Goal: Task Accomplishment & Management: Complete application form

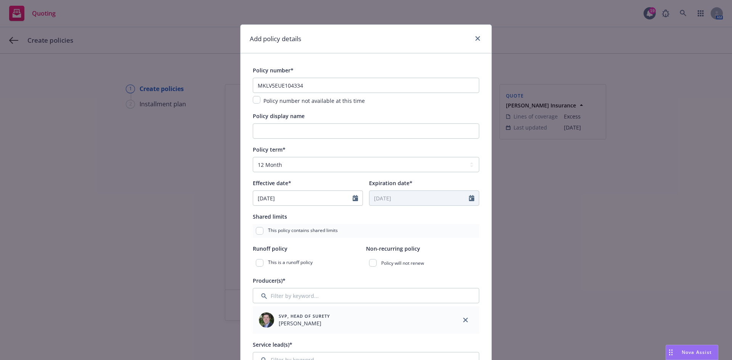
select select "12"
select select "CA"
click at [382, 127] on input "Policy display name" at bounding box center [366, 131] width 227 height 15
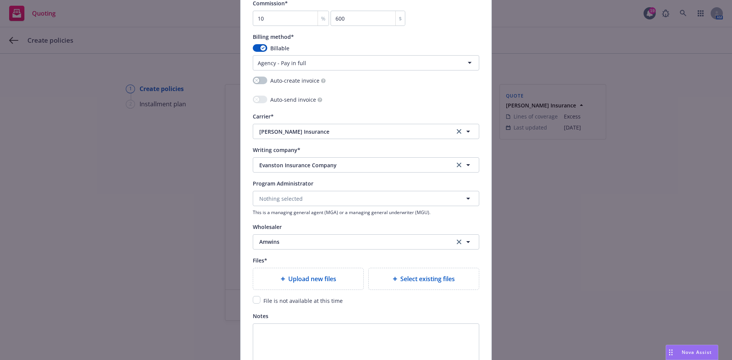
scroll to position [686, 0]
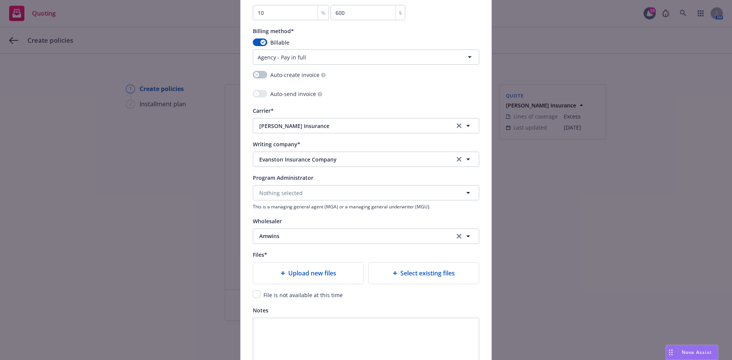
type input "2nd Layer Excess - $1M Limit"
type textarea "x"
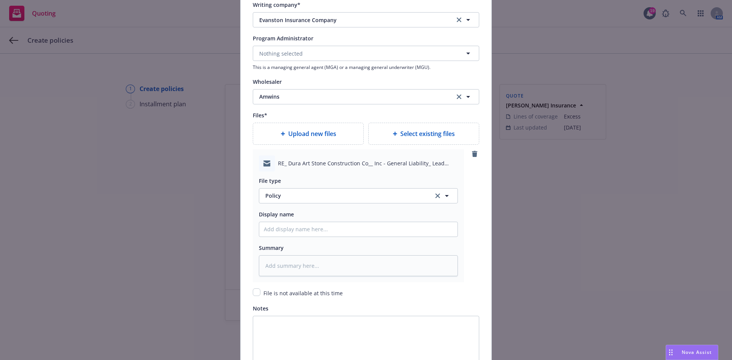
scroll to position [839, 0]
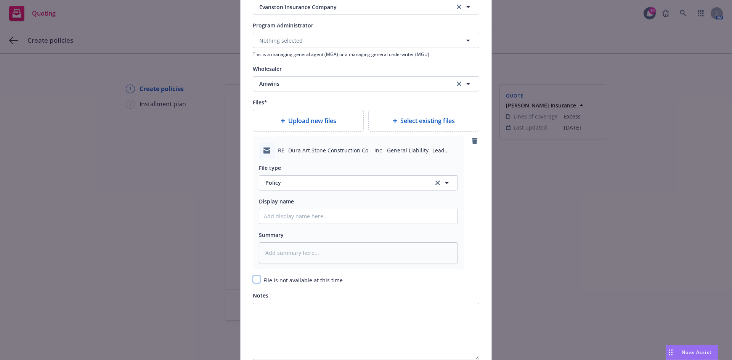
click at [256, 282] on input "checkbox" at bounding box center [257, 280] width 8 height 8
checkbox input "true"
type textarea "x"
click at [298, 190] on button "Policy" at bounding box center [358, 182] width 199 height 15
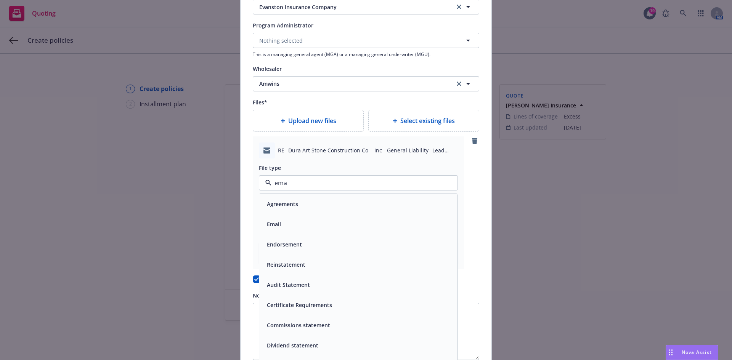
type input "emai"
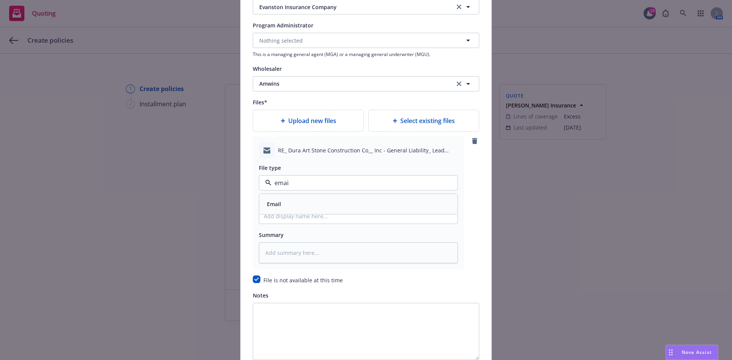
click at [298, 195] on div "Email" at bounding box center [358, 204] width 198 height 20
click at [294, 213] on input "Policy display name" at bounding box center [358, 216] width 198 height 14
type textarea "x"
type input "F"
type textarea "x"
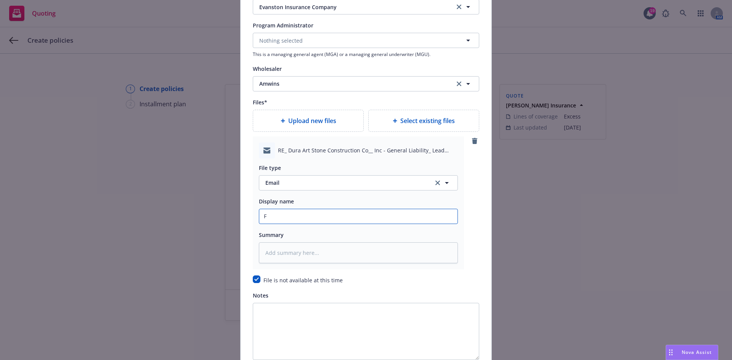
type input "F/"
type textarea "x"
type input "F/A"
type textarea "x"
type input "F/Am"
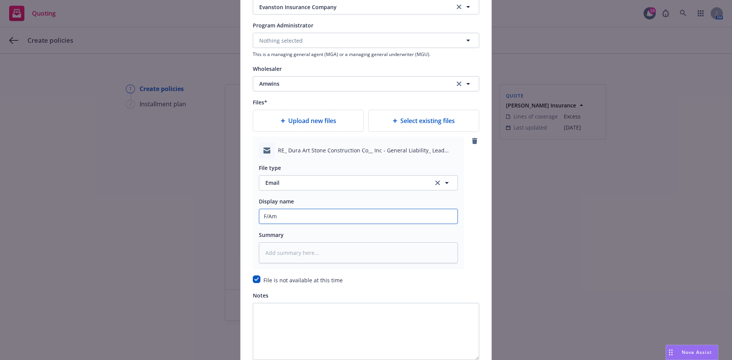
type textarea "x"
type input "F/Amw"
type textarea "x"
type input "F/Amwi"
type textarea "x"
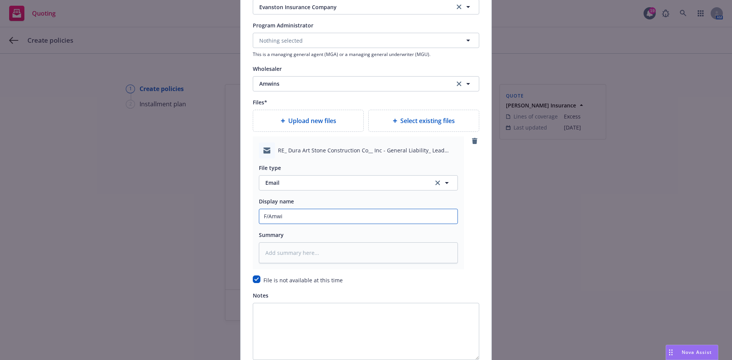
type input "F/Amwin"
type textarea "x"
type input "F/Amwins"
type textarea "x"
type input "F/Amwins"
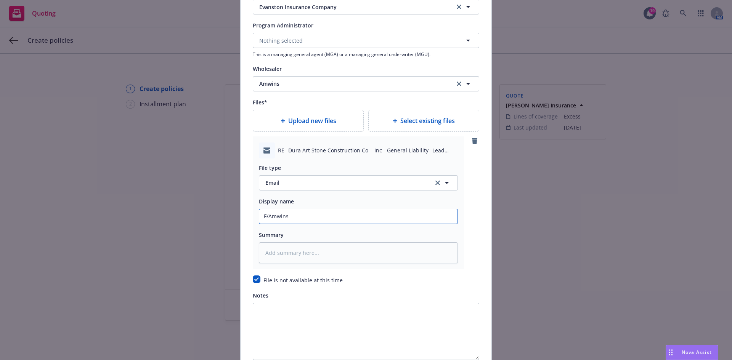
type textarea "x"
type input "F/Amwins p"
type textarea "x"
type input "F/Amwins pr"
type textarea "x"
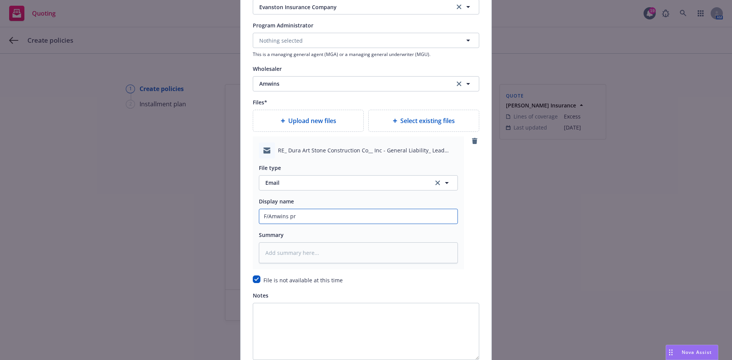
type input "F/Amwins pro"
type textarea "x"
type input "F/[PERSON_NAME] prov"
type textarea "x"
type input "F/[PERSON_NAME] provi"
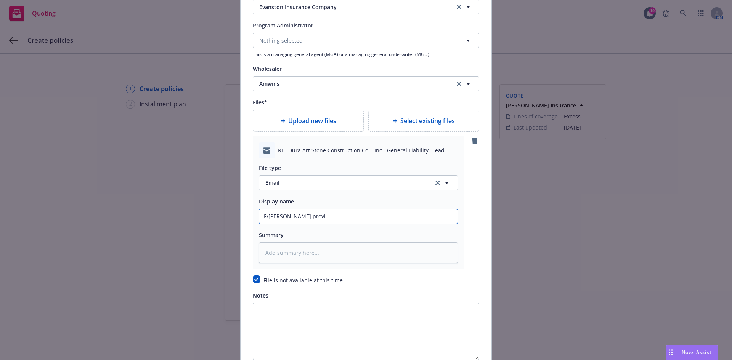
type textarea "x"
type input "F/Amwins provid"
type textarea "x"
type input "F/Amwins providn"
type textarea "x"
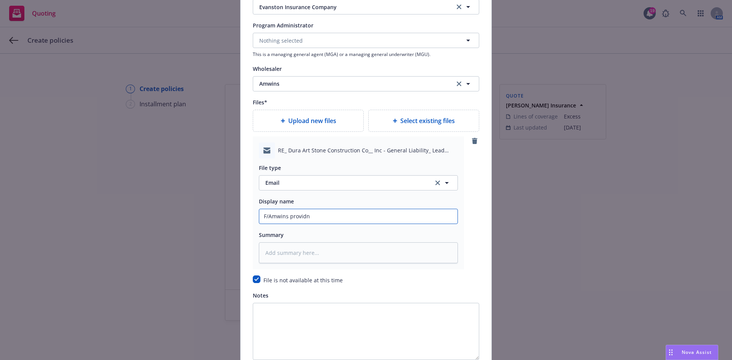
type input "F/Amwins provid"
type textarea "x"
type input "F/Amwins providi"
type textarea "x"
type input "F/Amwins providin"
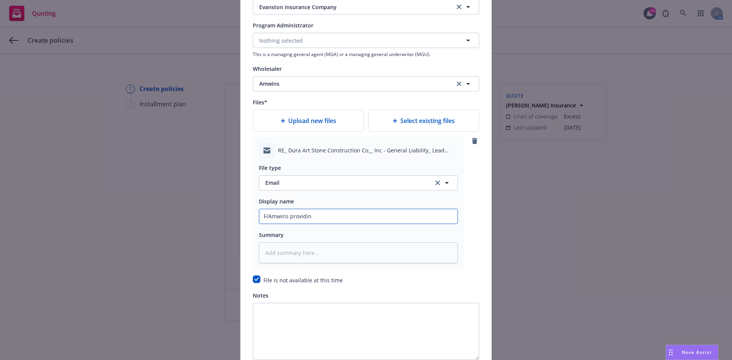
type textarea "x"
type input "F/Amwins providing"
type textarea "x"
type input "F/Amwins providing"
type textarea "x"
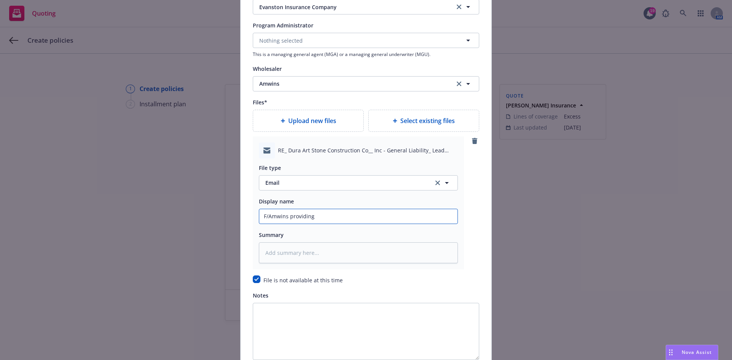
type input "F/Amwins providing 2"
type textarea "x"
type input "F/Amwins providing 2n"
type textarea "x"
type input "F/[PERSON_NAME] providing 2nd"
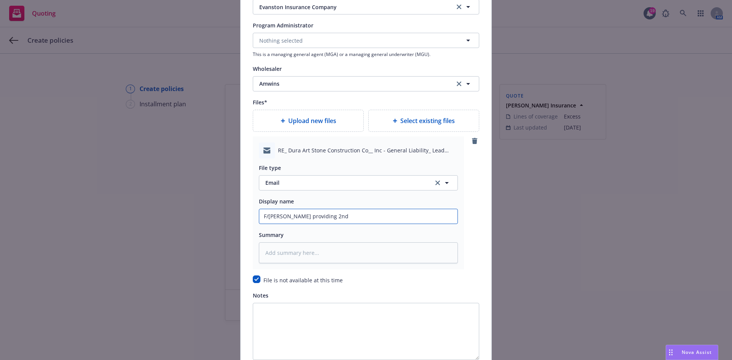
type textarea "x"
type input "F/[PERSON_NAME] providing 2nd"
type textarea "x"
type input "F/[PERSON_NAME] providing 2nd l"
type textarea "x"
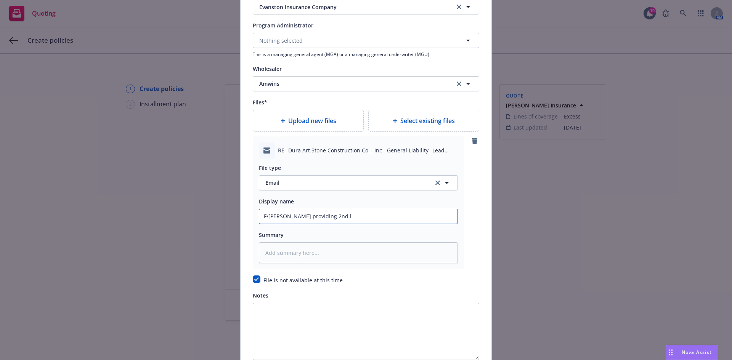
type input "F/[PERSON_NAME] providing 2nd la"
type textarea "x"
type input "F/[PERSON_NAME] providing 2nd lay"
type textarea "x"
type input "F/[PERSON_NAME] providing 2nd laye"
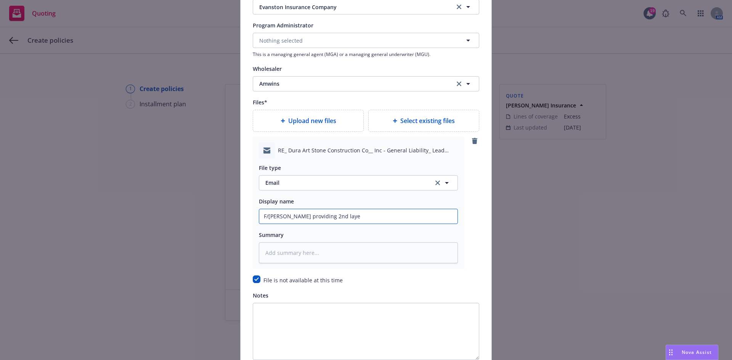
type textarea "x"
type input "F/Amwins providing 2nd layer"
type textarea "x"
type input "F/Amwins providing 2nd layer"
type textarea "x"
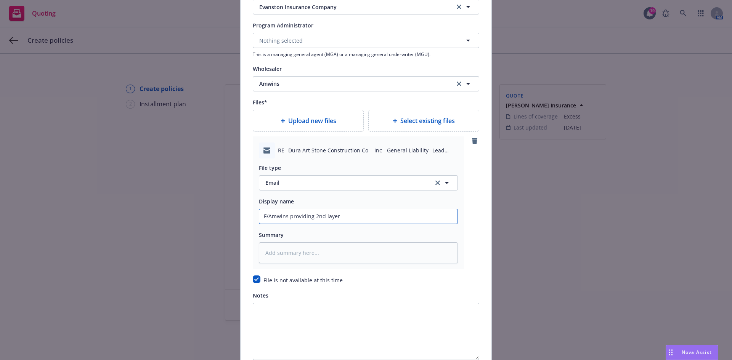
type input "F/Amwins providing 2nd layer e"
type textarea "x"
type input "F/[PERSON_NAME] providing 2nd layer ex"
type textarea "x"
type input "F/[PERSON_NAME] providing 2nd layer exc"
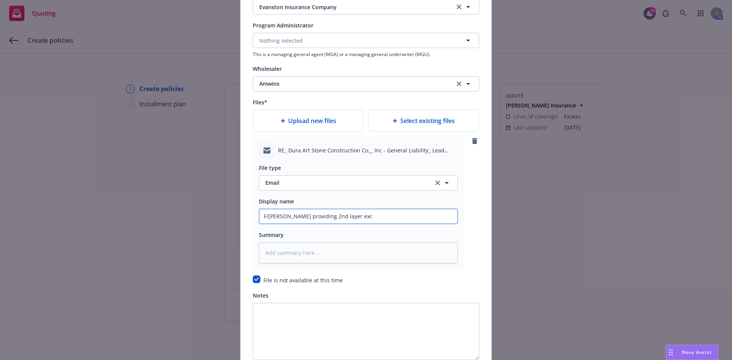
type textarea "x"
type input "F/[PERSON_NAME] providing 2nd layer exce"
type textarea "x"
type input "F/[PERSON_NAME] providing 2nd layer exces"
type textarea "x"
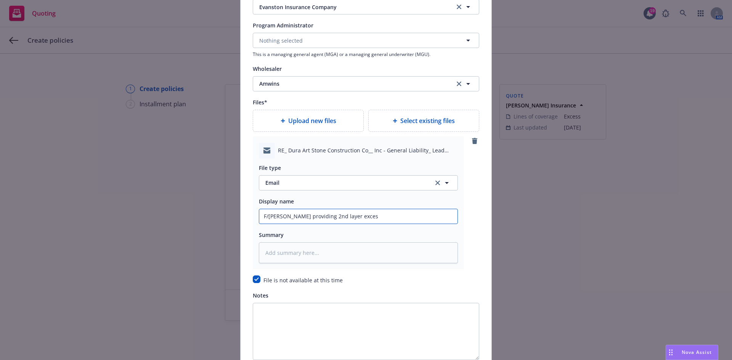
type input "F/[PERSON_NAME] providing 2nd layer excess"
type textarea "x"
type input "F/[PERSON_NAME] providing 2nd layer excess"
type textarea "x"
type input "F/Amwins providing 2nd layer excess r"
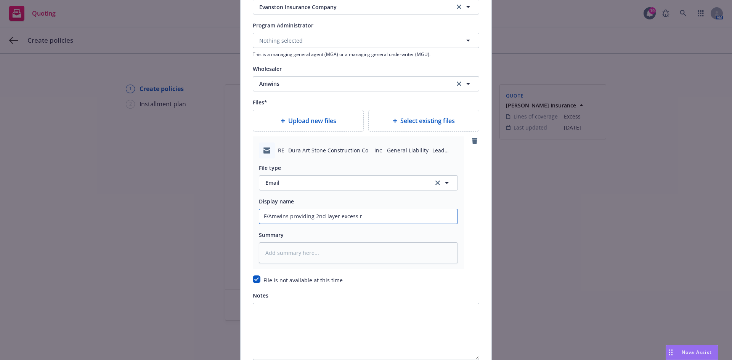
type textarea "x"
type input "F/Amwins providing 2nd layer excess re"
type textarea "x"
type input "F/[PERSON_NAME] providing 2nd layer excess ren"
type textarea "x"
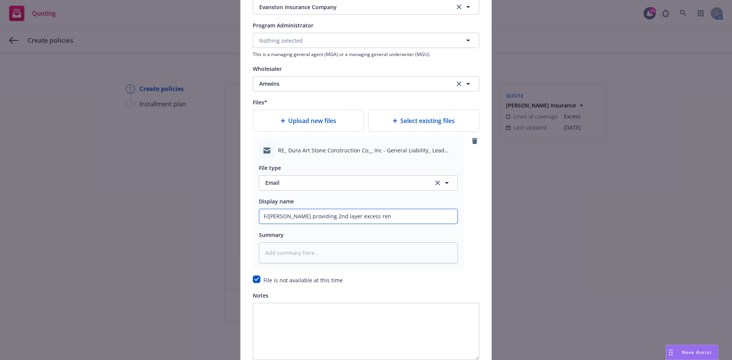
type input "F/[PERSON_NAME] providing 2nd layer excess [PERSON_NAME]"
type textarea "x"
type input "F/[PERSON_NAME] providing 2nd layer excess renew"
type textarea "x"
type input "F/[PERSON_NAME] providing 2nd layer excess renewa"
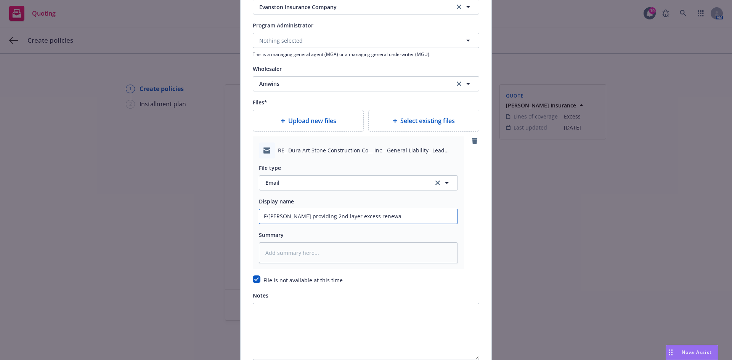
type textarea "x"
type input "F/Amwins providing 2nd layer excess renewal"
type textarea "x"
type input "F/Amwins providing 2nd layer excess renewal"
type textarea "x"
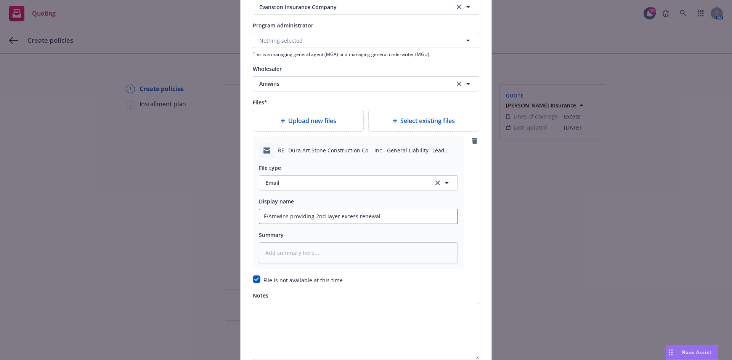
type input "F/[PERSON_NAME] providing 2nd layer excess renewal p"
type textarea "x"
type input "F/[PERSON_NAME] providing 2nd layer excess renewal po"
type textarea "x"
type input "F/Amwins providing 2nd layer excess renewal pol"
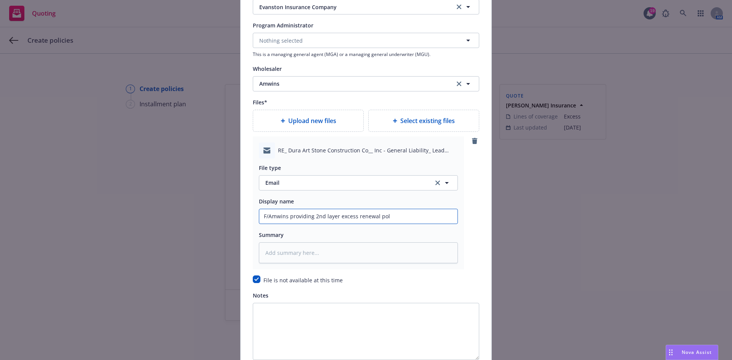
type textarea "x"
type input "F/[PERSON_NAME] providing 2nd layer excess renewal poli"
type textarea "x"
type input "F/Amwins providing 2nd layer excess renewal policy"
type textarea "x"
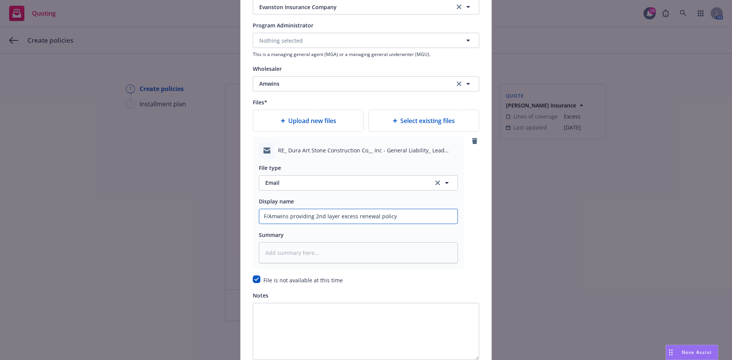
type input "F/Amwins providing 2nd layer excess renewal policy"
type textarea "x"
type input "F/[PERSON_NAME] providing 2nd layer excess renewal policy n"
type textarea "x"
type input "F/[PERSON_NAME] providing 2nd layer excess renewal policy nu"
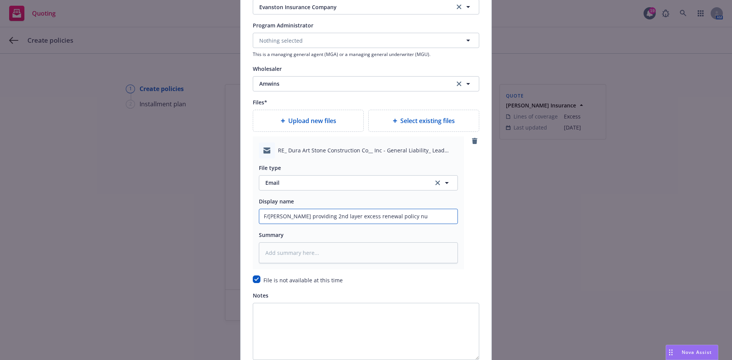
type textarea "x"
type input "F/[PERSON_NAME] providing 2nd layer excess renewal policy num"
type textarea "x"
type input "F/Amwins providing 2nd layer excess renewal policy numb"
type textarea "x"
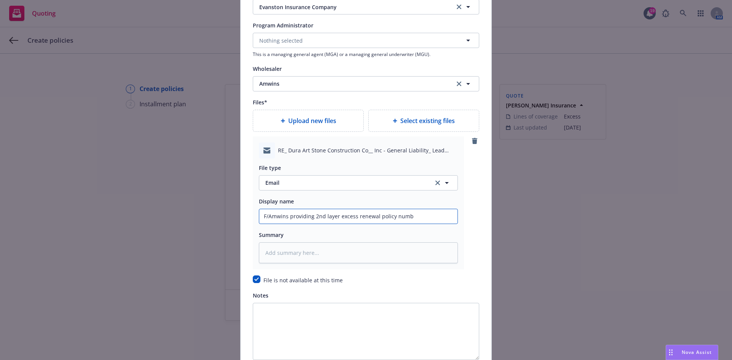
type input "F/Amwins providing 2nd layer excess renewal policy numbe"
type textarea "x"
type input "F/[PERSON_NAME] providing 2nd layer excess renewal policy number"
type textarea "x"
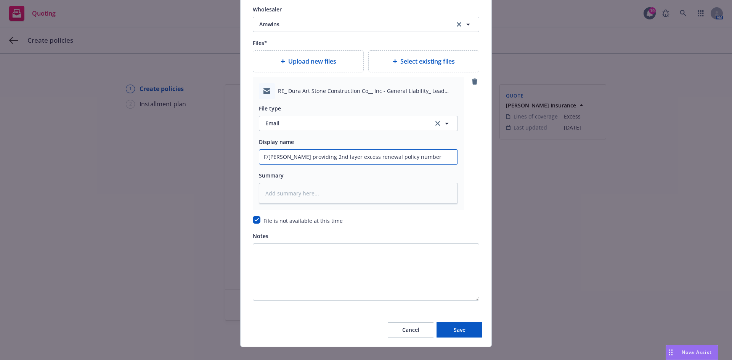
scroll to position [910, 0]
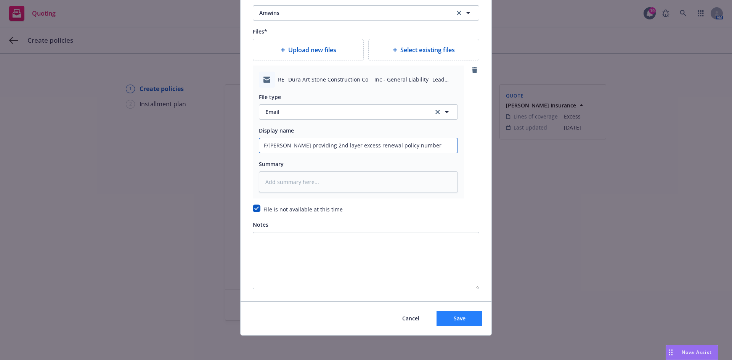
type input "F/[PERSON_NAME] providing 2nd layer excess renewal policy number"
click at [458, 320] on span "Save" at bounding box center [460, 318] width 12 height 7
type textarea "x"
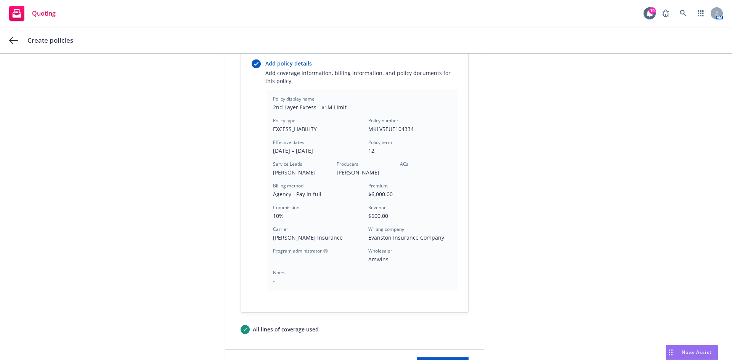
scroll to position [198, 0]
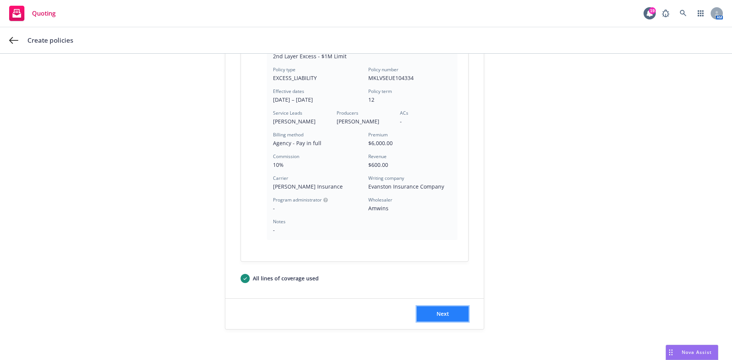
click at [440, 315] on span "Next" at bounding box center [443, 313] width 13 height 7
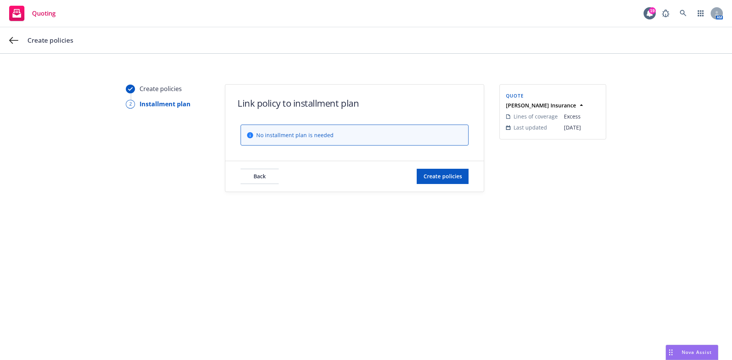
scroll to position [0, 0]
click at [434, 178] on span "Create policies" at bounding box center [443, 176] width 39 height 7
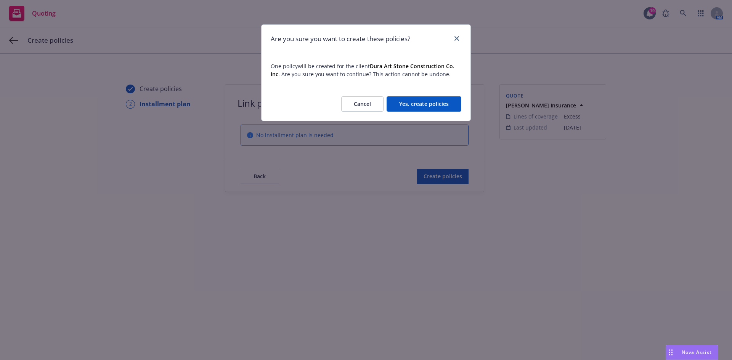
click at [432, 104] on button "Yes, create policies" at bounding box center [424, 103] width 75 height 15
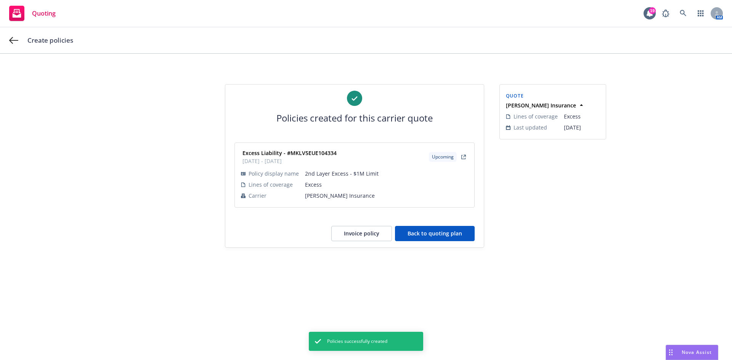
click at [432, 236] on button "Back to quoting plan" at bounding box center [435, 233] width 80 height 15
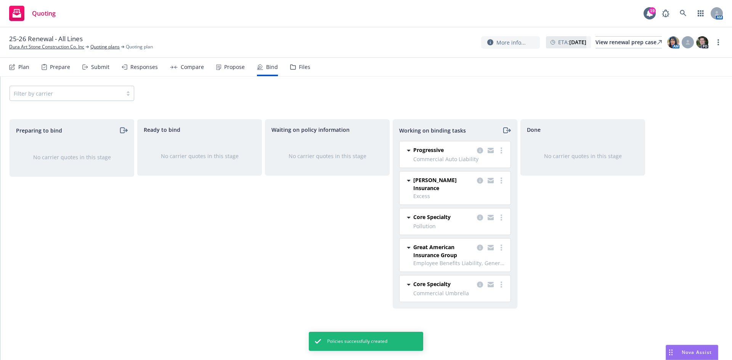
click at [508, 129] on icon "moveRight" at bounding box center [506, 130] width 9 height 9
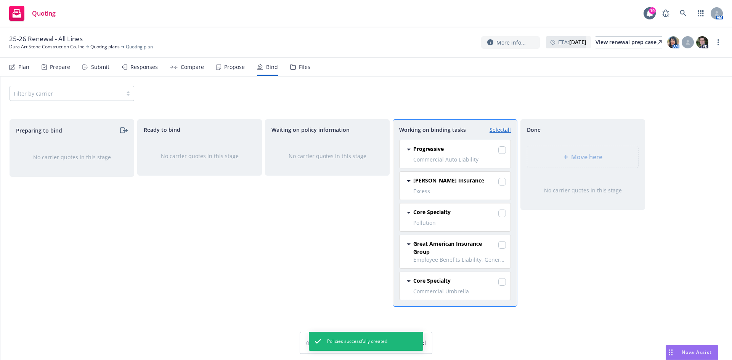
click at [498, 129] on link "Select all" at bounding box center [500, 130] width 21 height 8
checkbox input "true"
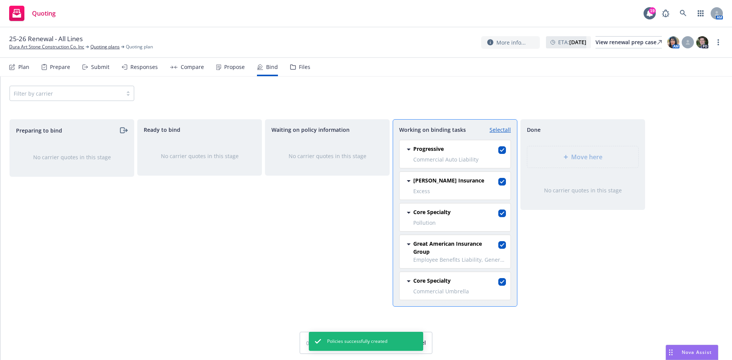
checkbox input "true"
click at [579, 158] on span "Move here" at bounding box center [586, 157] width 31 height 9
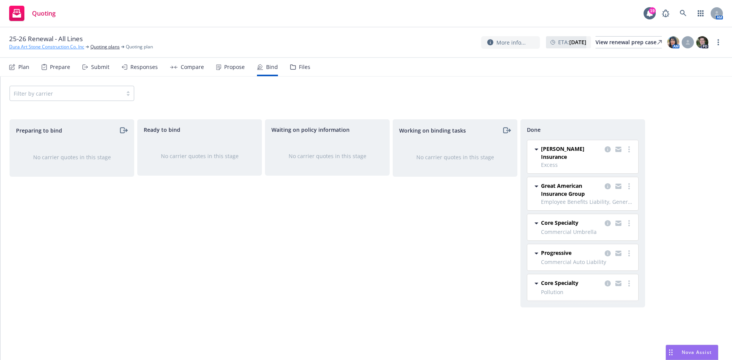
click at [63, 49] on link "Dura Art Stone Construction Co. Inc" at bounding box center [46, 46] width 75 height 7
